Goal: Transaction & Acquisition: Purchase product/service

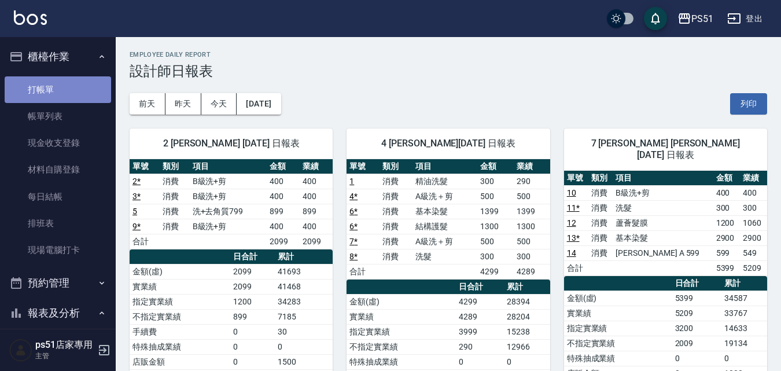
click at [72, 97] on link "打帳單" at bounding box center [58, 89] width 106 height 27
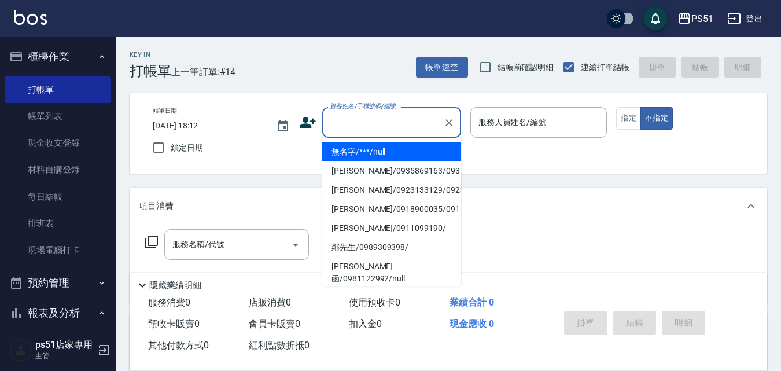
click at [398, 121] on input "顧客姓名/手機號碼/編號" at bounding box center [382, 122] width 111 height 20
click at [397, 151] on li "無名字/***/null" at bounding box center [391, 151] width 139 height 19
type input "無名字/***/null"
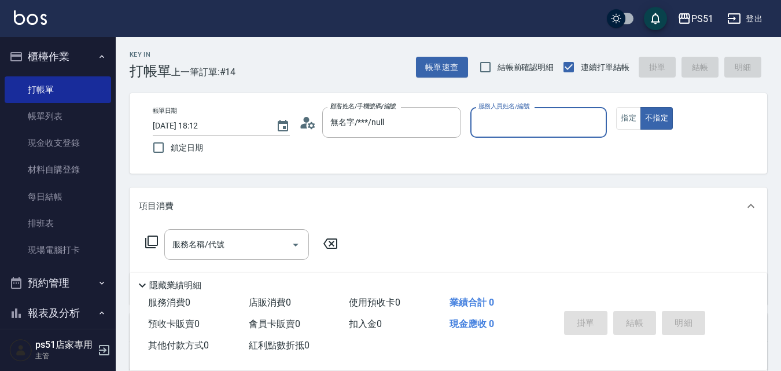
click at [491, 110] on label "服務人員姓名/編號" at bounding box center [503, 106] width 51 height 9
click at [491, 112] on input "服務人員姓名/編號" at bounding box center [538, 122] width 127 height 20
click at [525, 116] on input "服務人員姓名/編號" at bounding box center [538, 122] width 127 height 20
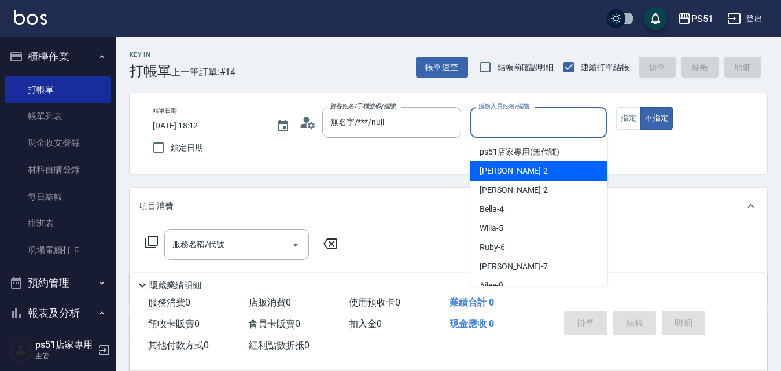
click at [519, 169] on div "[PERSON_NAME] -2" at bounding box center [538, 170] width 137 height 19
type input "[PERSON_NAME]-2"
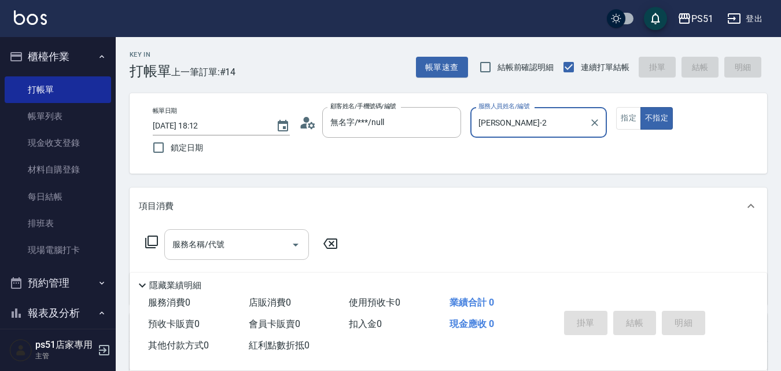
click at [187, 236] on div "服務名稱/代號 服務名稱/代號" at bounding box center [236, 244] width 145 height 31
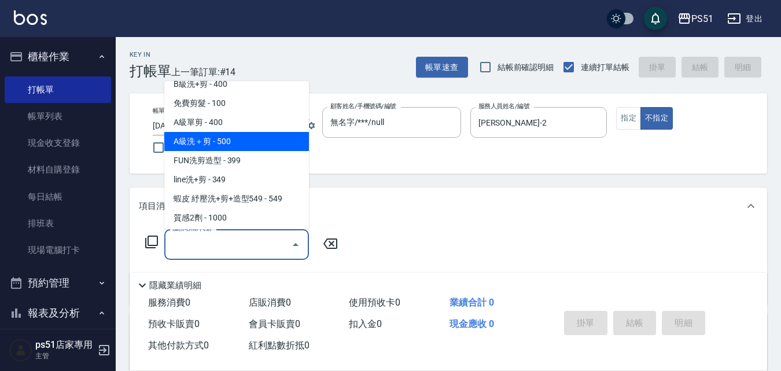
scroll to position [270, 0]
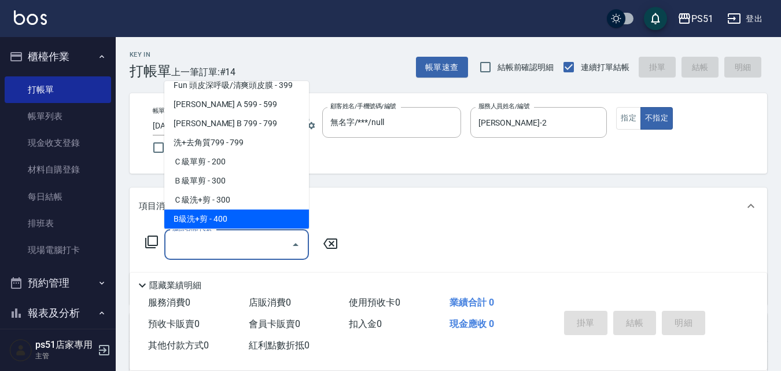
click at [247, 212] on span "B級洗+剪 - 400" at bounding box center [236, 218] width 145 height 19
type input "B級洗+剪(204)"
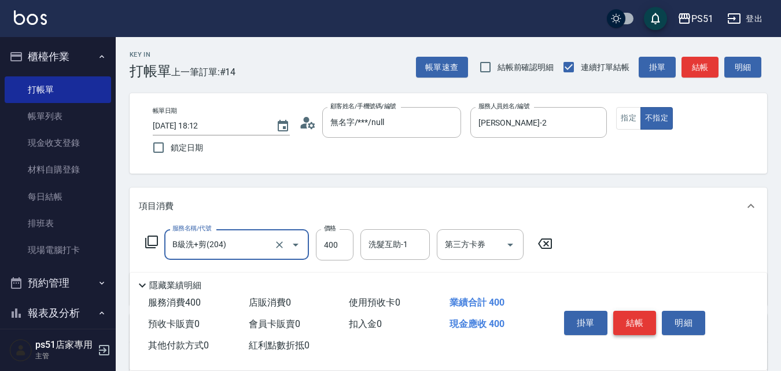
click at [635, 312] on button "結帳" at bounding box center [634, 323] width 43 height 24
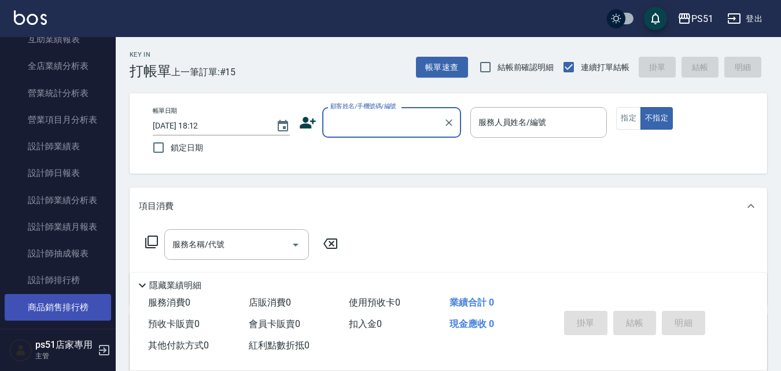
scroll to position [539, 0]
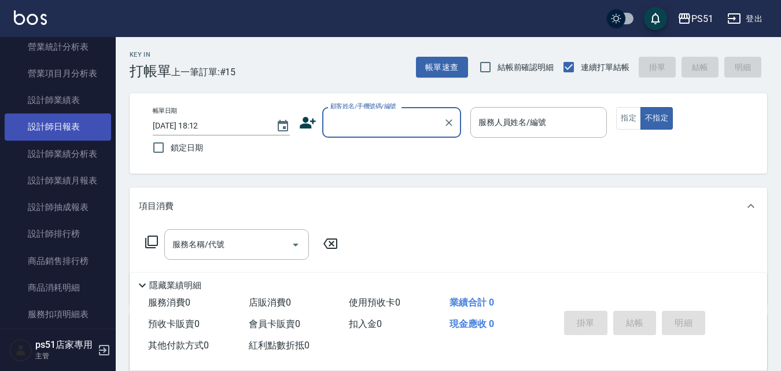
click at [71, 130] on link "設計師日報表" at bounding box center [58, 126] width 106 height 27
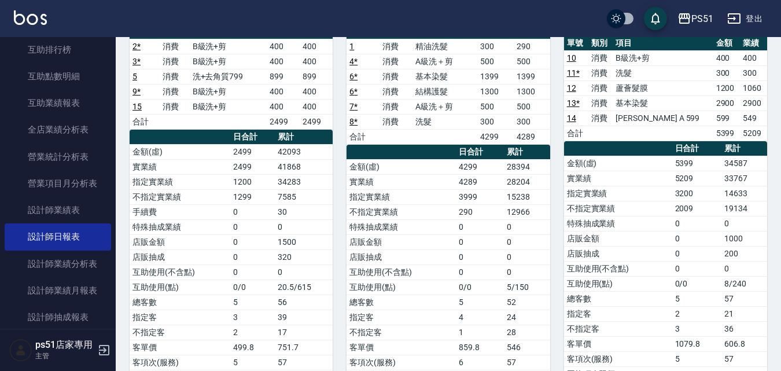
scroll to position [405, 0]
